Goal: Go to known website: Go to known website

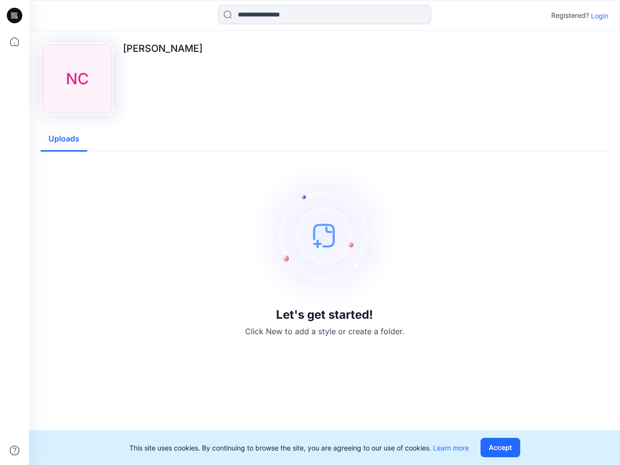
click at [310, 233] on img at bounding box center [324, 235] width 145 height 145
click at [15, 16] on icon at bounding box center [16, 16] width 4 height 0
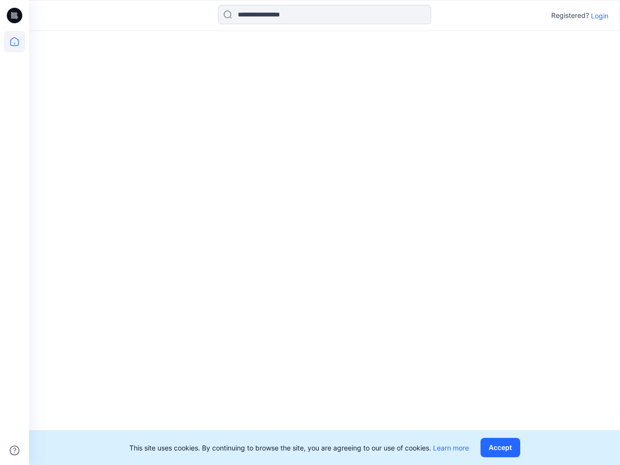
click at [15, 42] on icon at bounding box center [14, 41] width 21 height 21
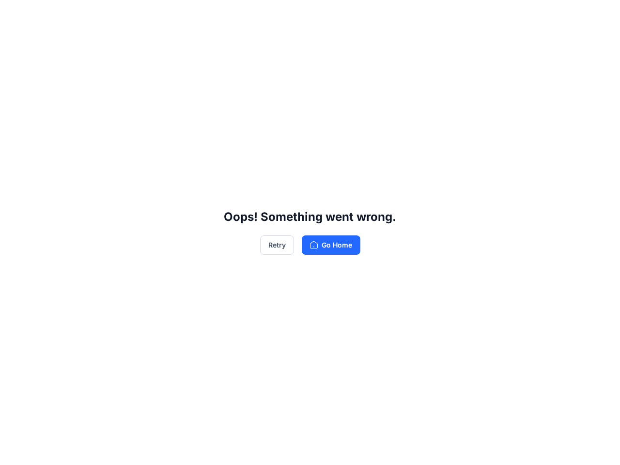
click at [15, 451] on div "Oops! Something went wrong. Retry Go Home" at bounding box center [310, 232] width 620 height 465
click at [325, 15] on div "Oops! Something went wrong. Retry Go Home" at bounding box center [310, 232] width 620 height 465
click at [600, 16] on div "Oops! Something went wrong. Retry Go Home" at bounding box center [310, 232] width 620 height 465
click at [64, 139] on div "Oops! Something went wrong. Retry Go Home" at bounding box center [310, 232] width 620 height 465
click at [502, 448] on div "Oops! Something went wrong. Retry Go Home" at bounding box center [310, 232] width 620 height 465
